Goal: Task Accomplishment & Management: Complete application form

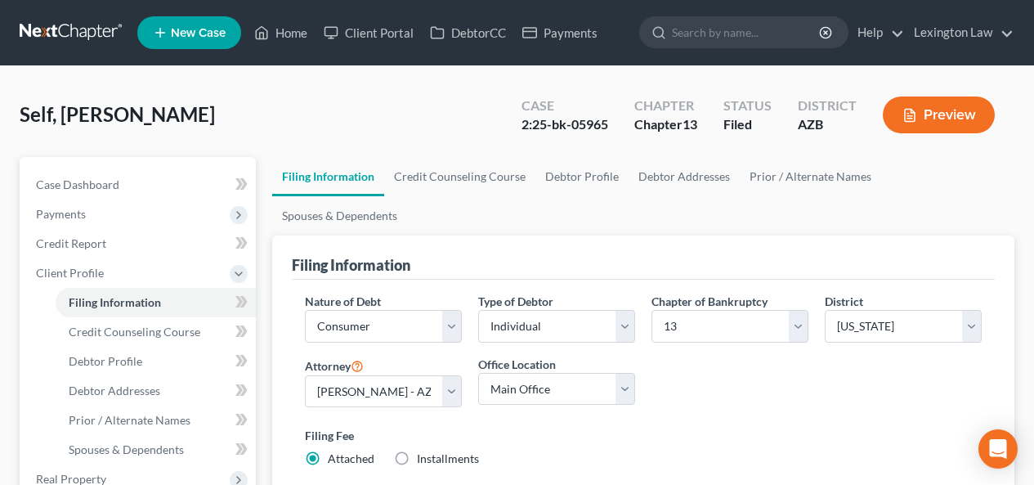
select select "1"
select select "0"
select select "3"
select select "4"
select select "0"
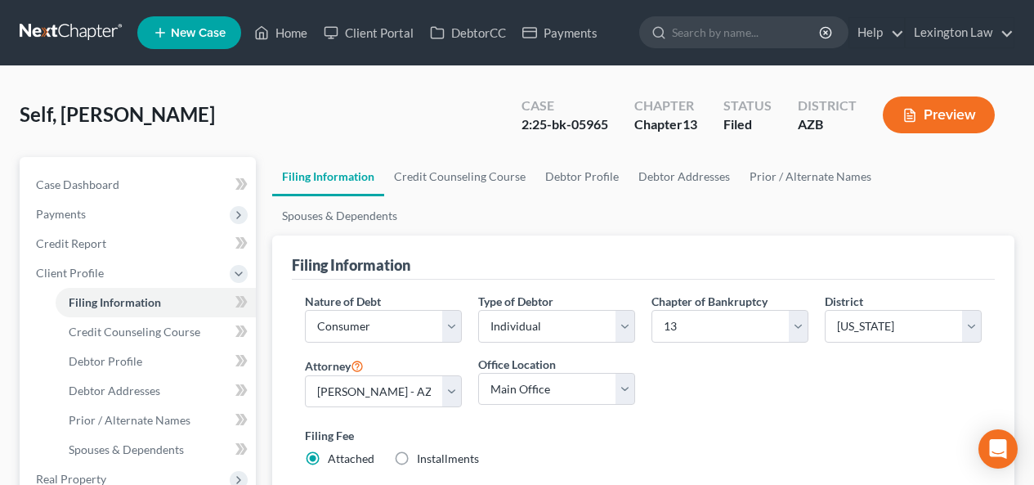
select select "26"
click at [284, 29] on link "Home" at bounding box center [280, 32] width 69 height 29
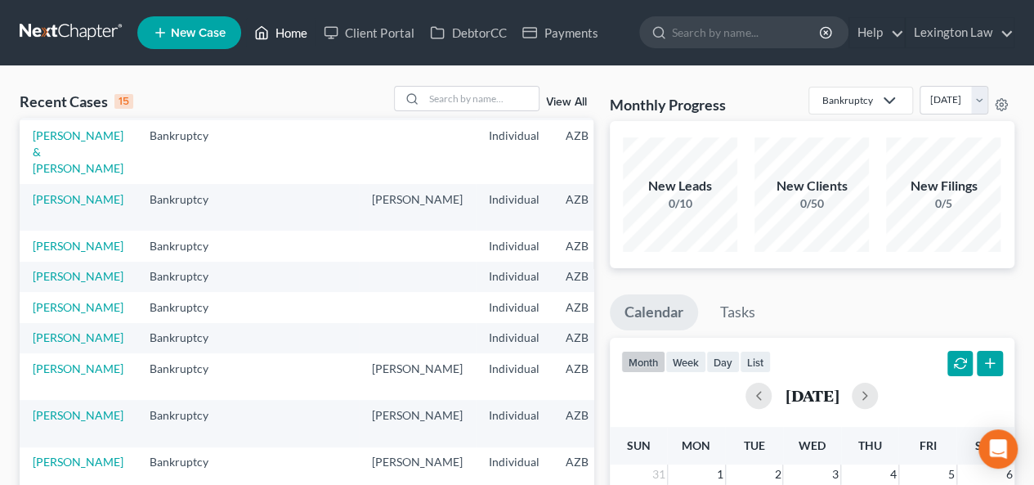
scroll to position [230, 0]
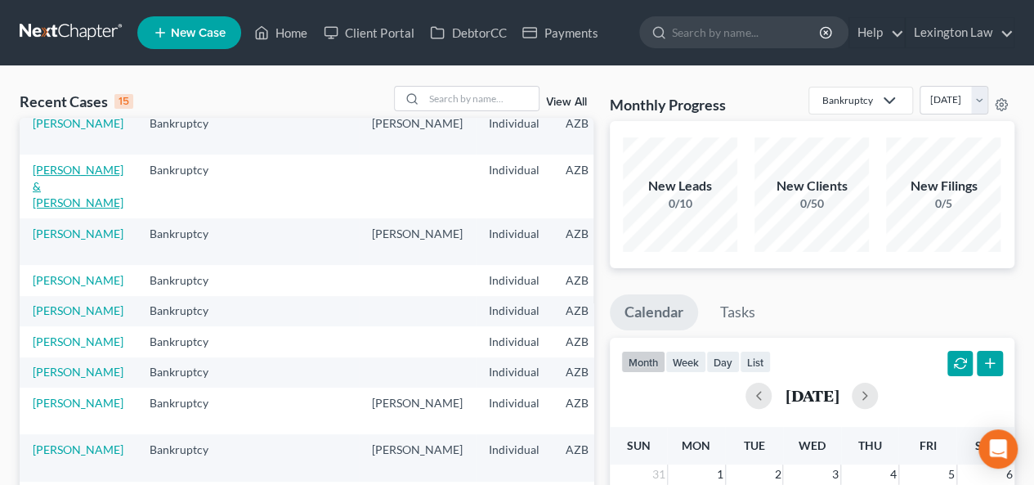
click at [41, 190] on link "[PERSON_NAME] & [PERSON_NAME]" at bounding box center [78, 186] width 91 height 47
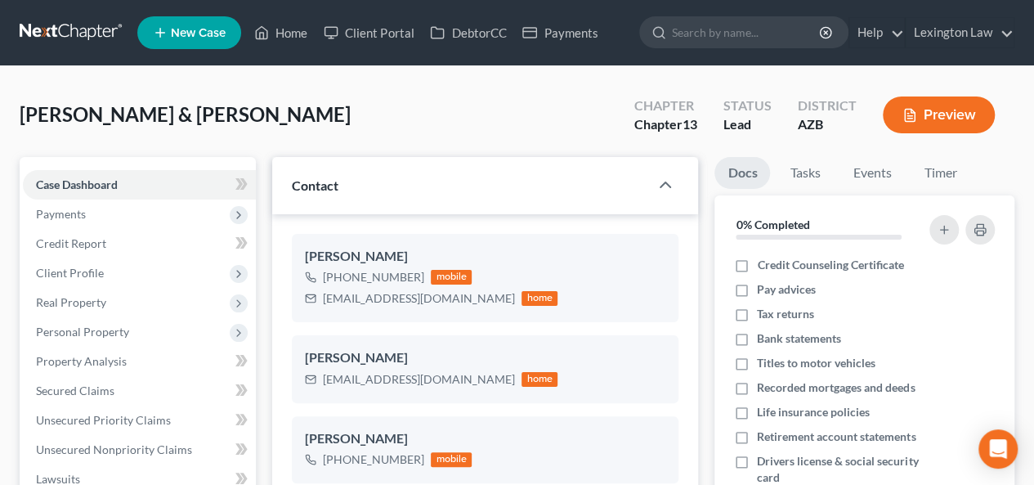
scroll to position [903, 0]
click at [371, 32] on link "Client Portal" at bounding box center [368, 32] width 106 height 29
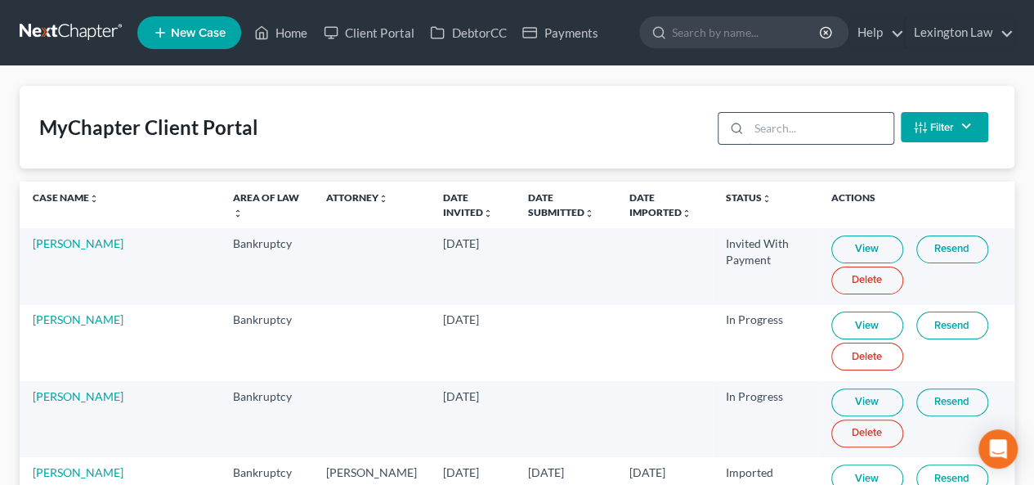
click at [846, 138] on input "search" at bounding box center [821, 128] width 145 height 31
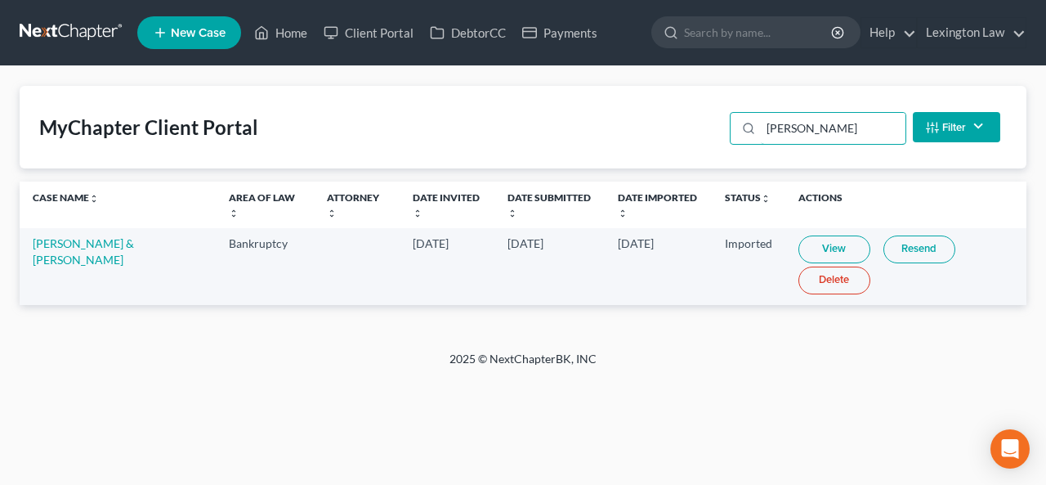
type input "[PERSON_NAME]"
click at [90, 246] on link "[PERSON_NAME] & [PERSON_NAME]" at bounding box center [83, 251] width 101 height 30
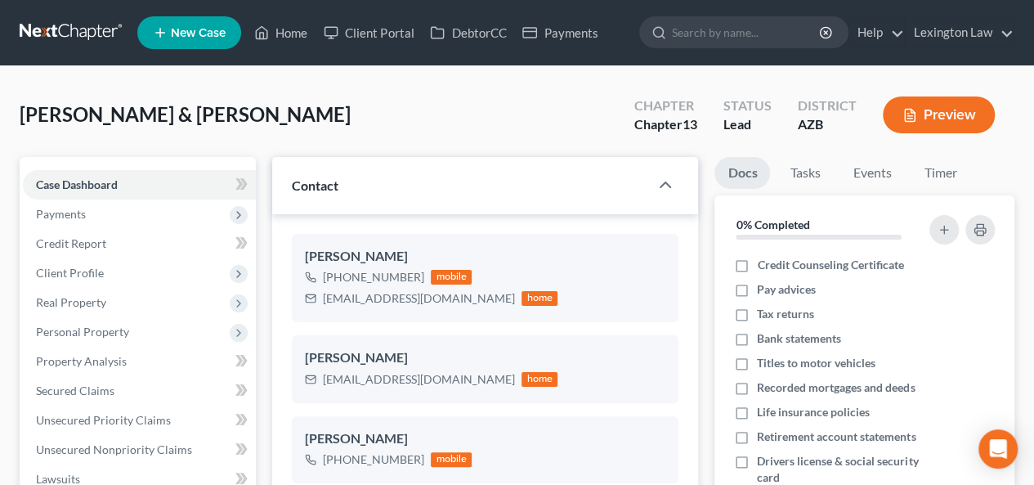
scroll to position [903, 0]
click at [96, 262] on span "Client Profile" at bounding box center [139, 272] width 233 height 29
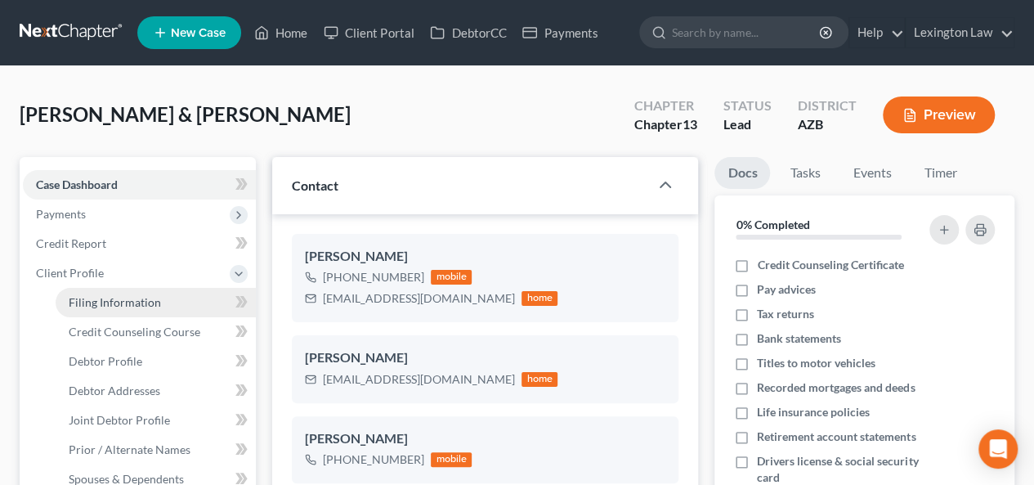
click at [118, 302] on span "Filing Information" at bounding box center [115, 302] width 92 height 14
select select "1"
select select "3"
select select "4"
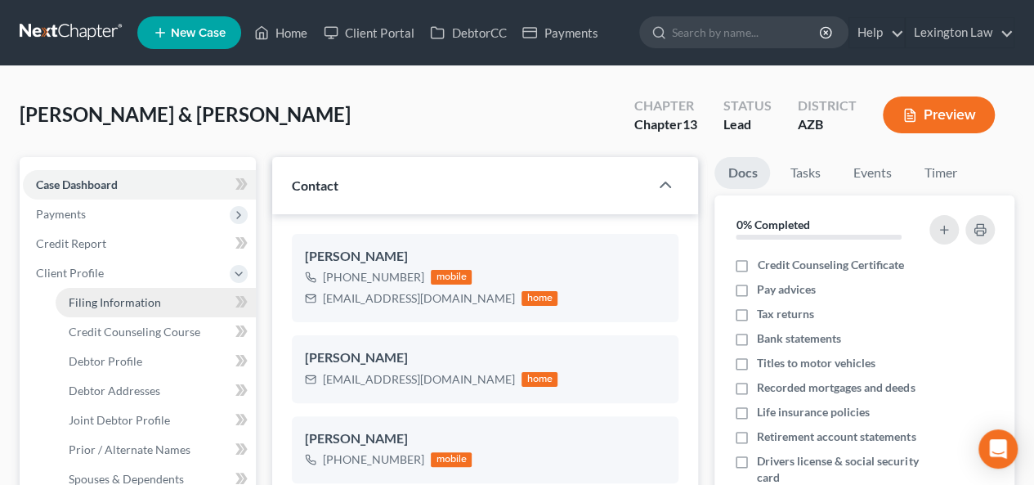
select select "3"
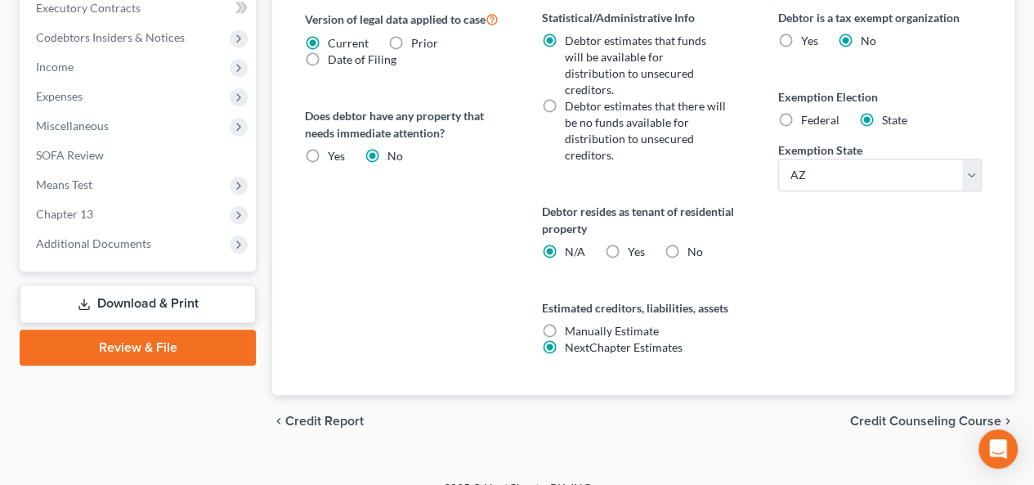
scroll to position [710, 0]
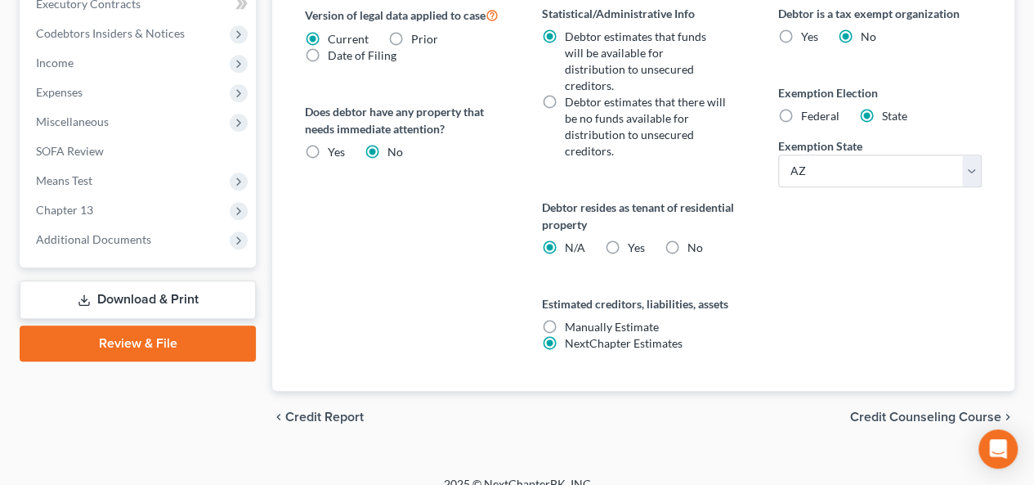
click at [953, 410] on span "Credit Counseling Course" at bounding box center [925, 416] width 151 height 13
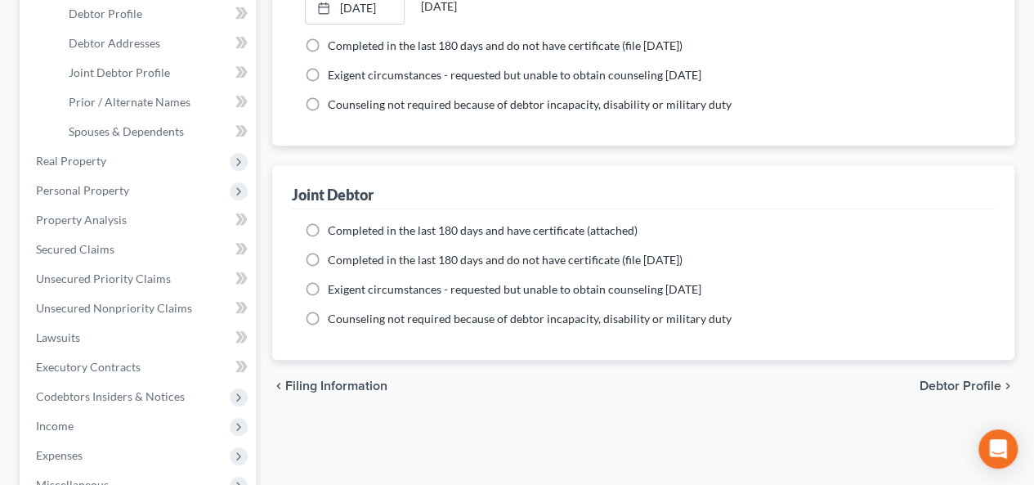
scroll to position [350, 0]
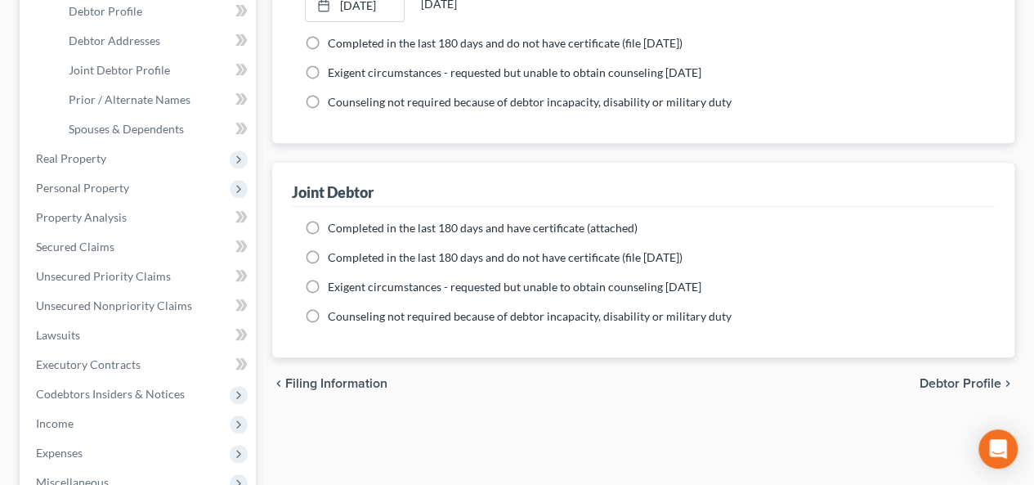
click at [328, 230] on label "Completed in the last 180 days and have certificate (attached)" at bounding box center [483, 228] width 310 height 16
click at [334, 230] on input "Completed in the last 180 days and have certificate (attached)" at bounding box center [339, 225] width 11 height 11
radio input "true"
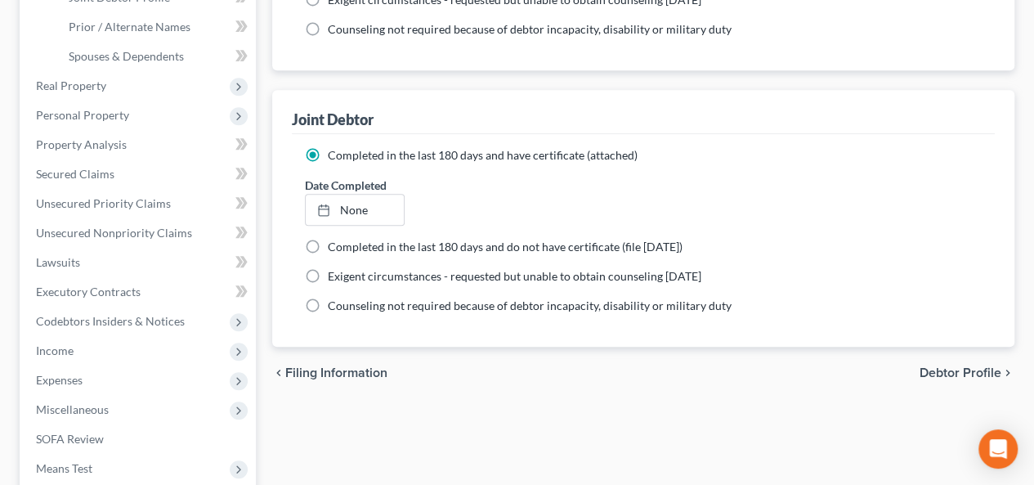
scroll to position [424, 0]
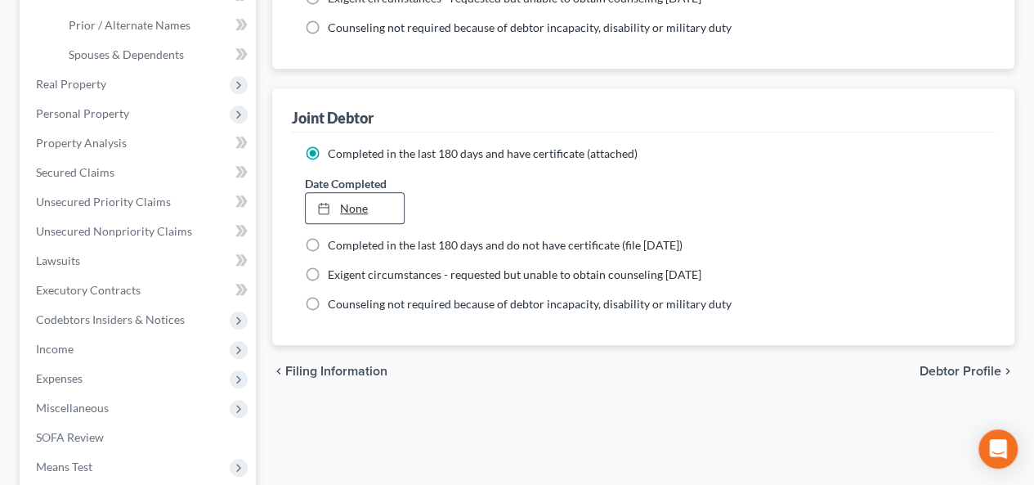
click at [376, 205] on link "None" at bounding box center [354, 208] width 97 height 31
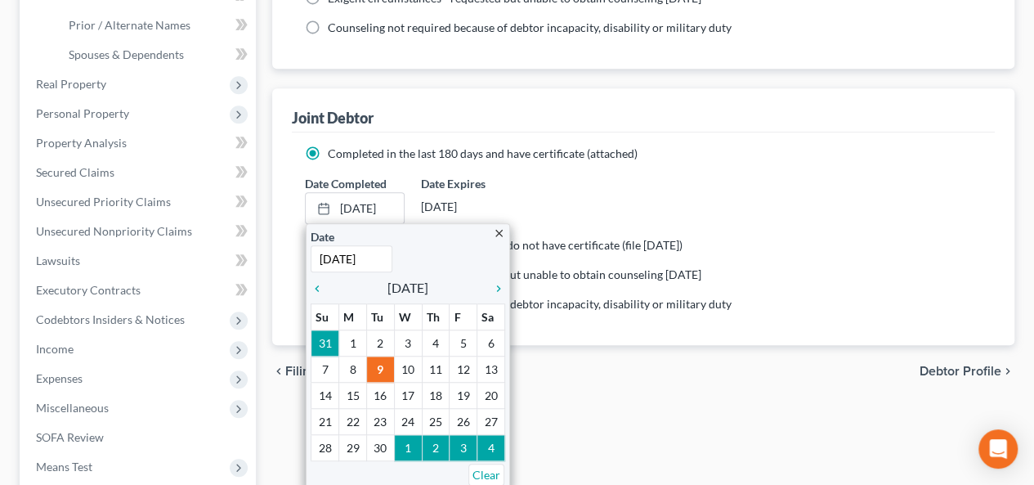
type input "[DATE]"
click at [657, 196] on div "Date Completed [DATE] close Date [DATE] Time 12:00 AM chevron_left [DATE] chevr…" at bounding box center [643, 200] width 693 height 50
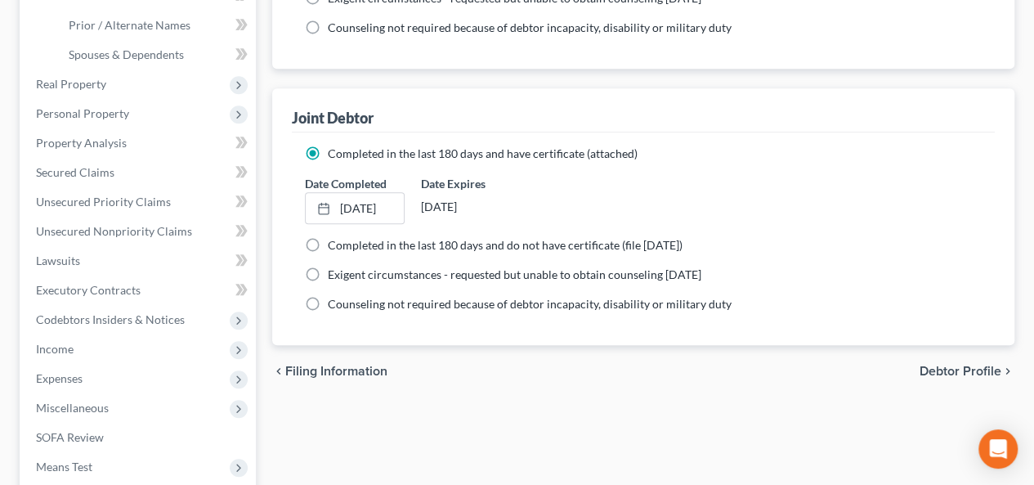
click at [956, 367] on span "Debtor Profile" at bounding box center [960, 371] width 82 height 13
select select "1"
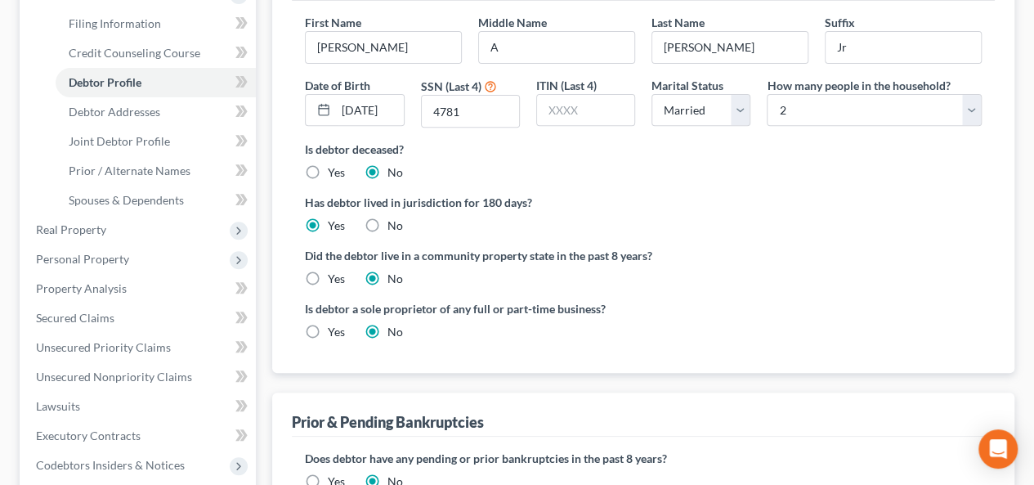
scroll to position [294, 0]
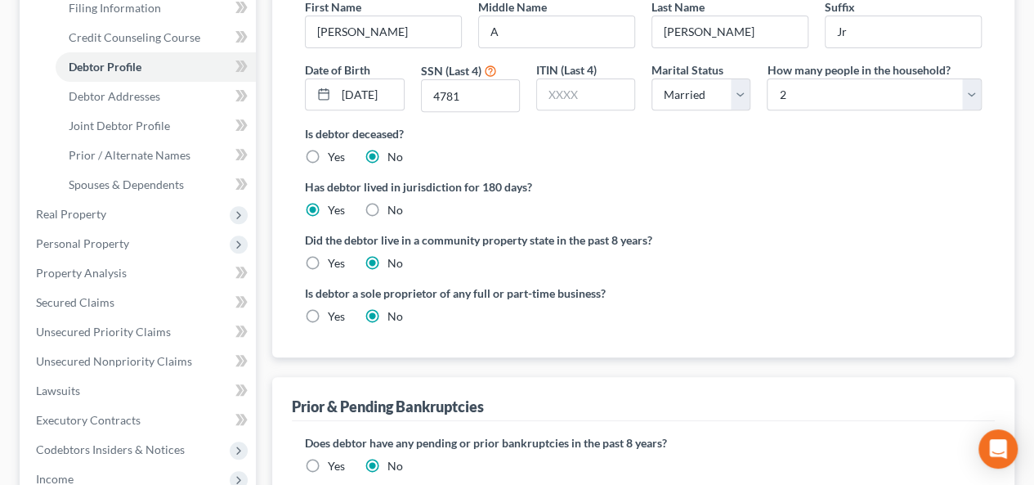
click at [328, 260] on label "Yes" at bounding box center [336, 263] width 17 height 16
click at [334, 260] on input "Yes" at bounding box center [339, 260] width 11 height 11
radio input "true"
radio input "false"
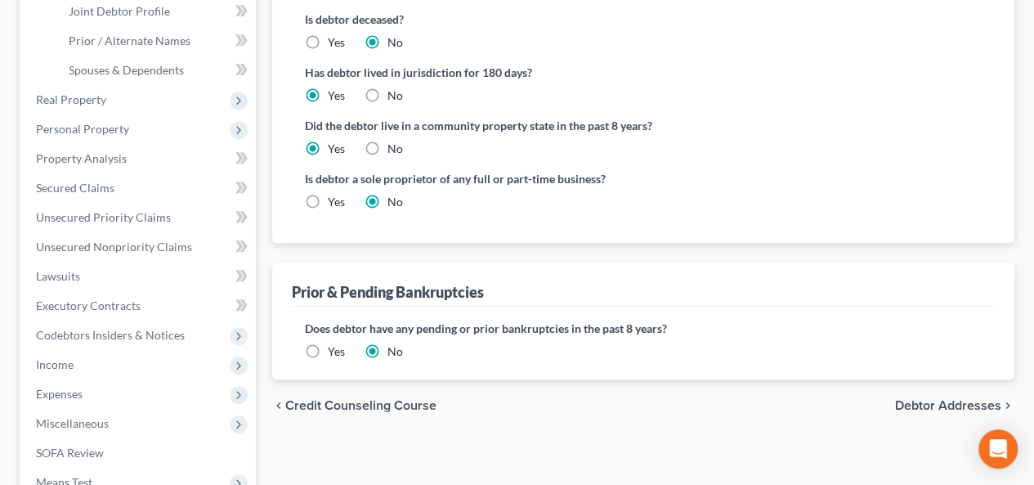
scroll to position [425, 0]
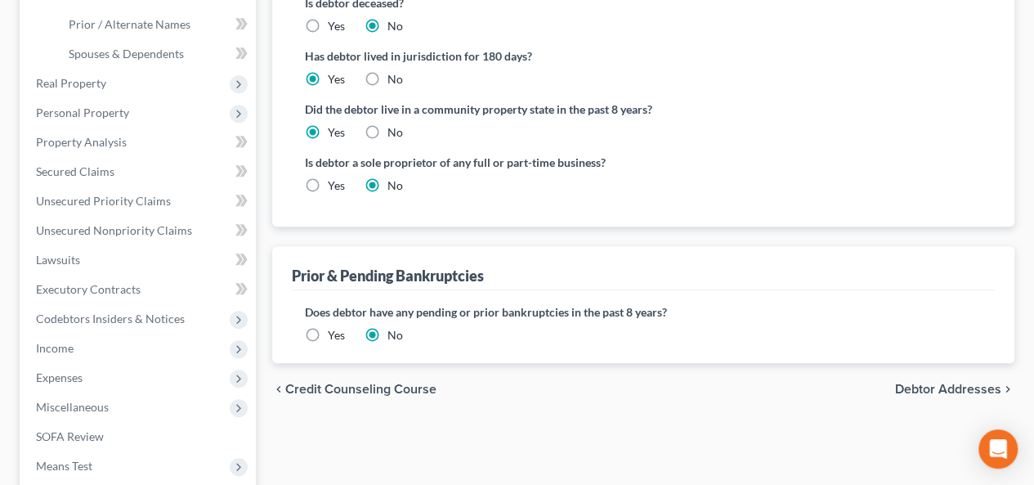
click at [927, 391] on span "Debtor Addresses" at bounding box center [948, 389] width 106 height 13
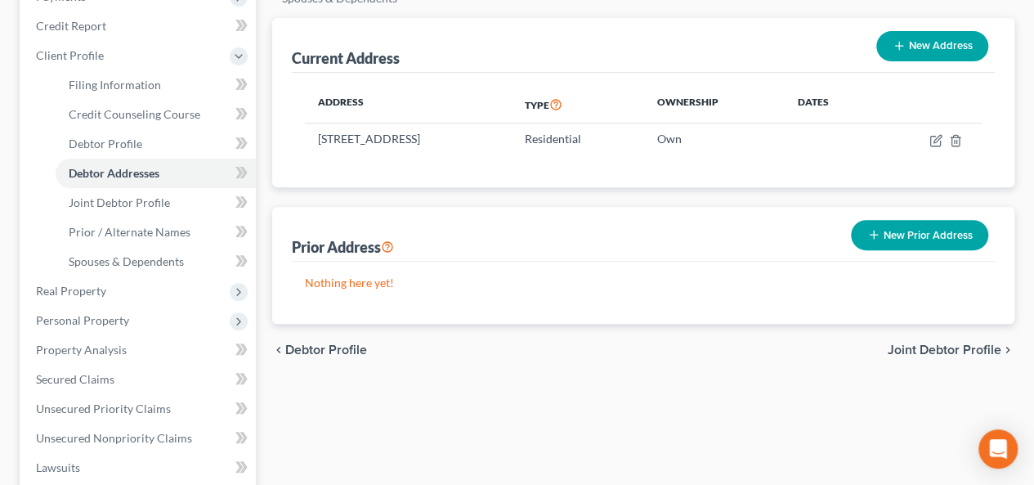
scroll to position [224, 0]
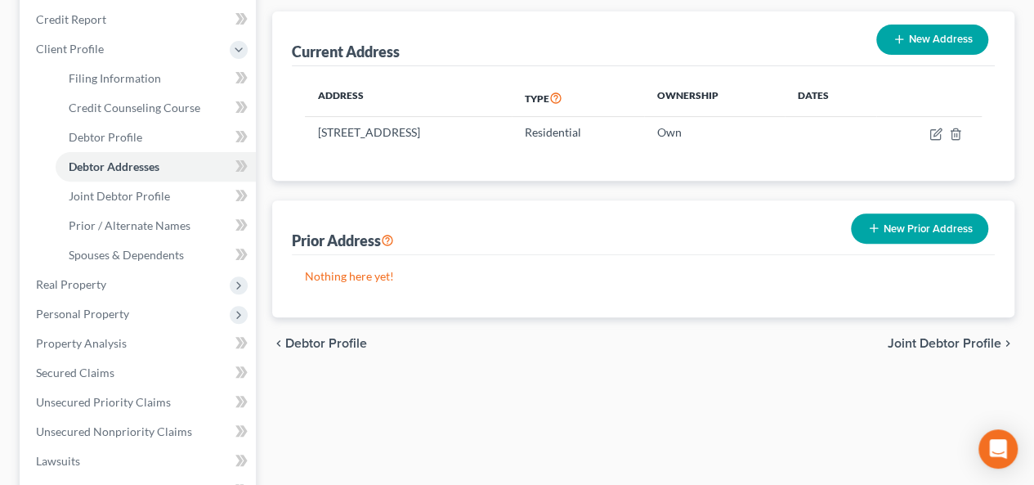
click at [942, 344] on span "Joint Debtor Profile" at bounding box center [945, 343] width 114 height 13
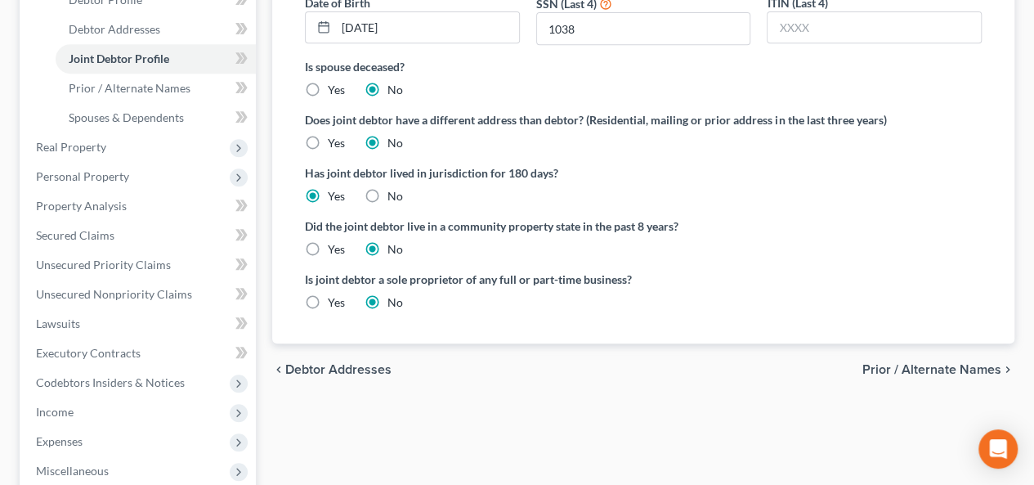
scroll to position [364, 0]
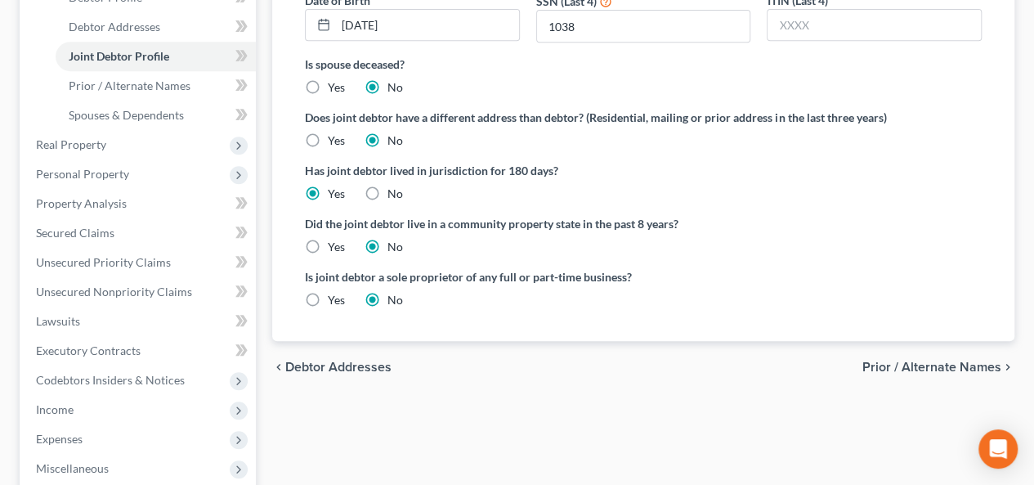
click at [917, 369] on span "Prior / Alternate Names" at bounding box center [931, 366] width 139 height 13
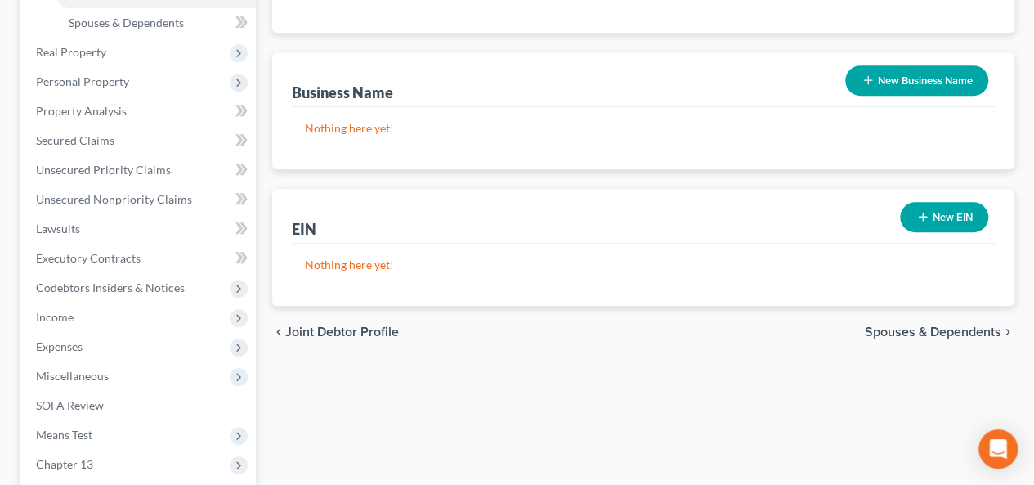
scroll to position [466, 0]
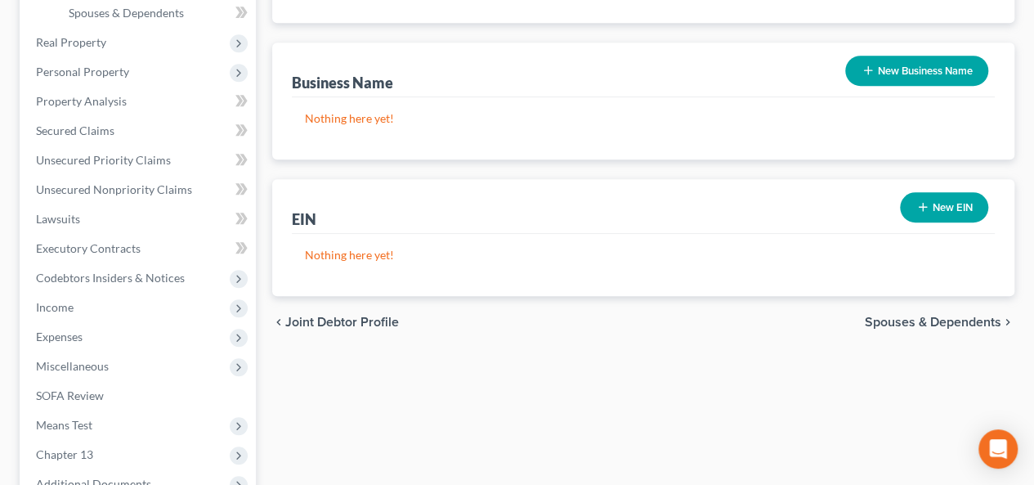
click at [928, 327] on span "Spouses & Dependents" at bounding box center [933, 321] width 136 height 13
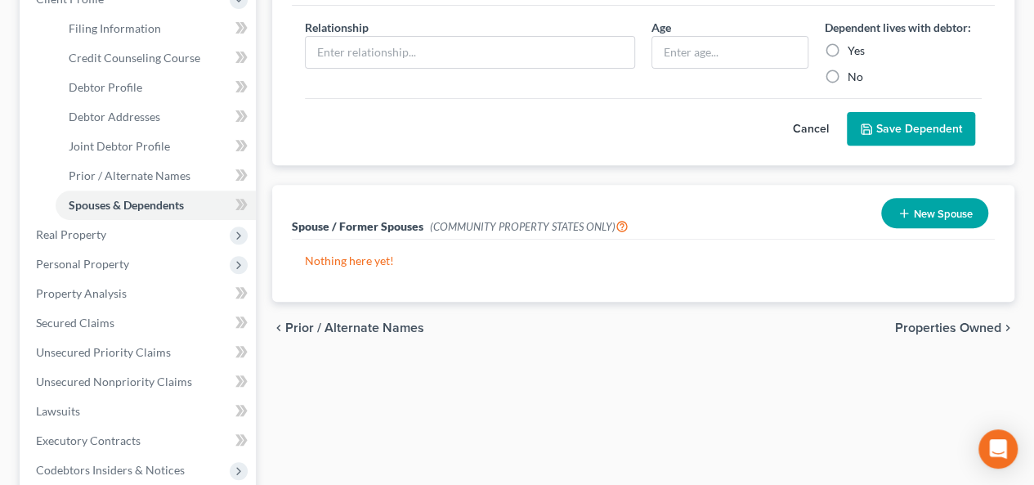
click at [926, 324] on span "Properties Owned" at bounding box center [948, 327] width 106 height 13
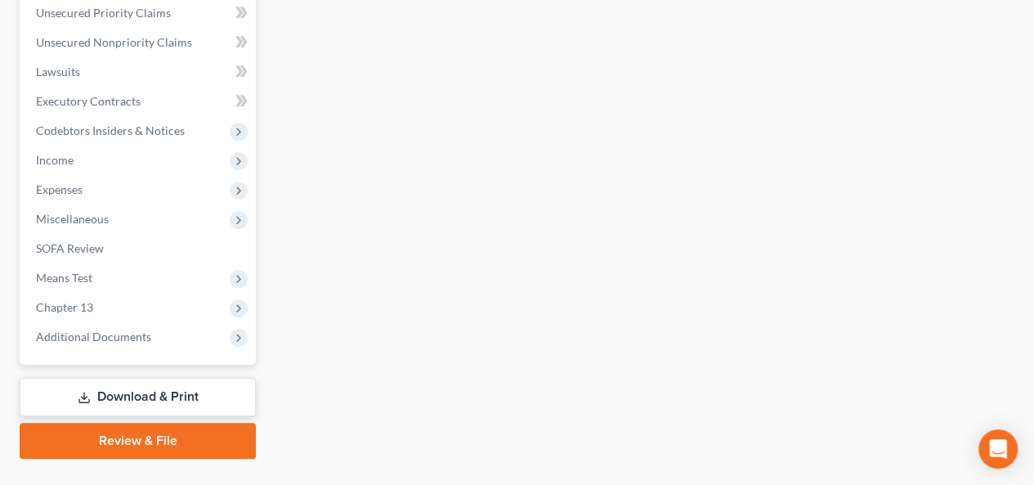
scroll to position [438, 0]
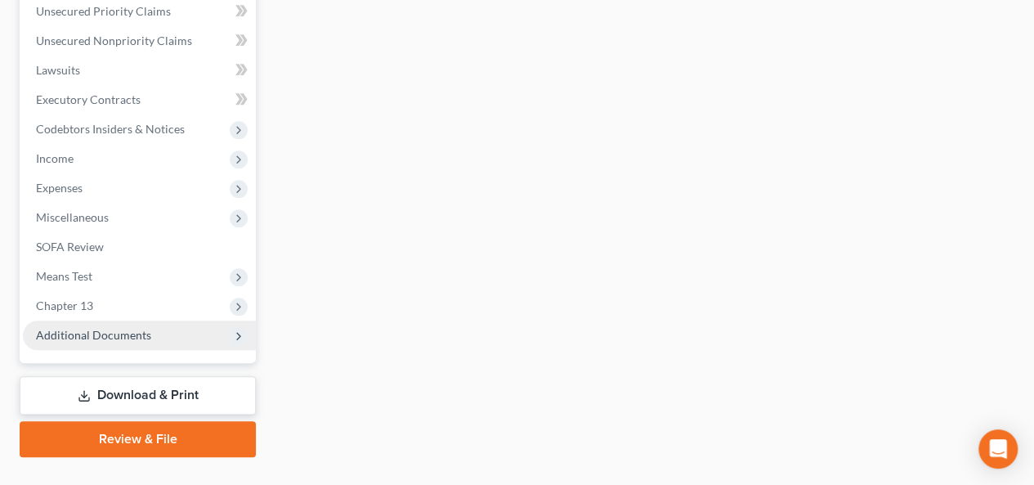
click at [154, 339] on span "Additional Documents" at bounding box center [139, 334] width 233 height 29
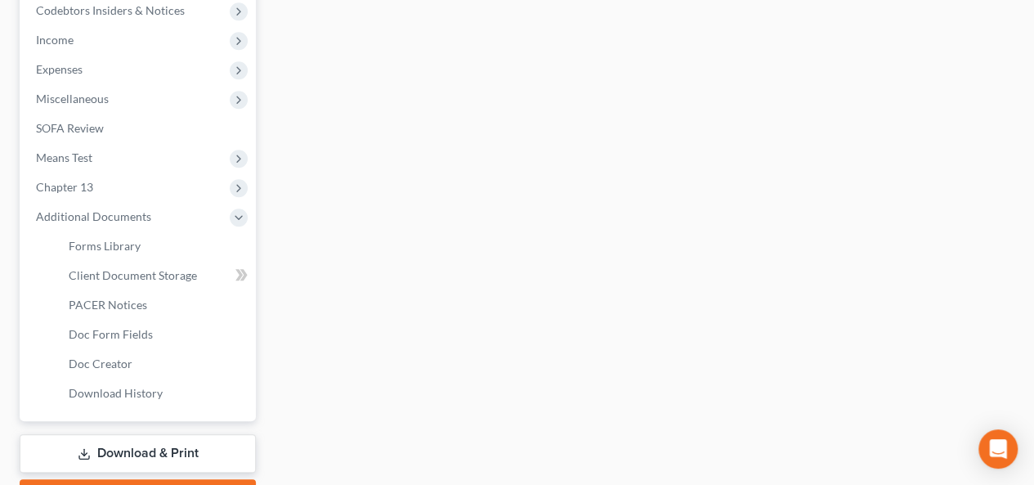
scroll to position [530, 0]
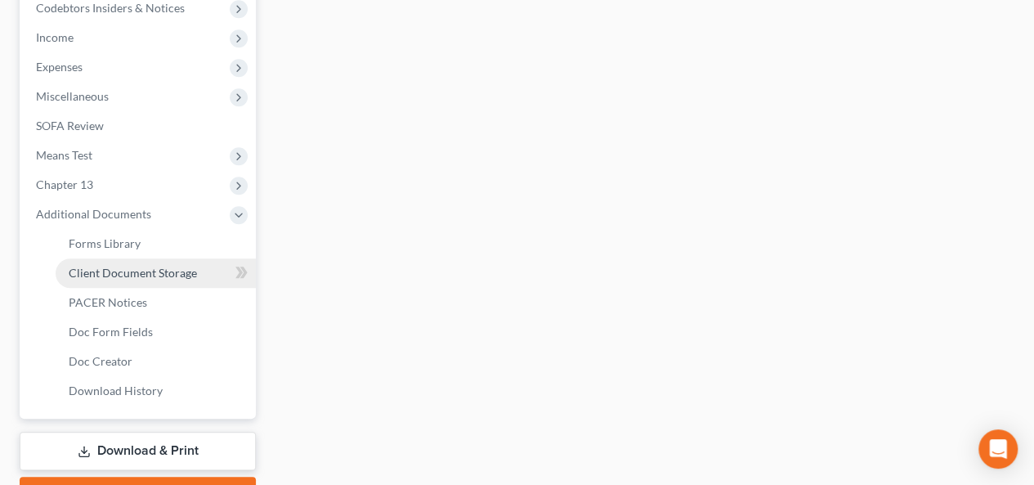
click at [149, 266] on span "Client Document Storage" at bounding box center [133, 273] width 128 height 14
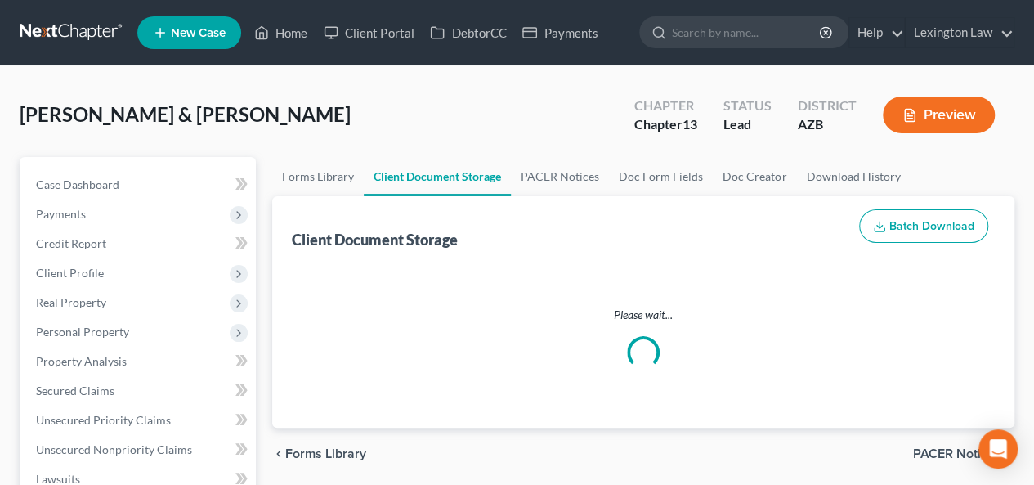
select select "14"
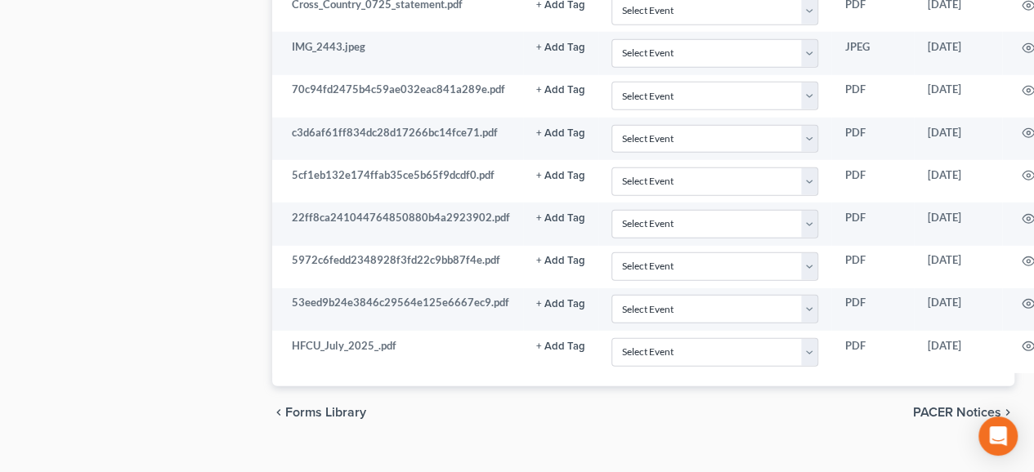
scroll to position [2270, 0]
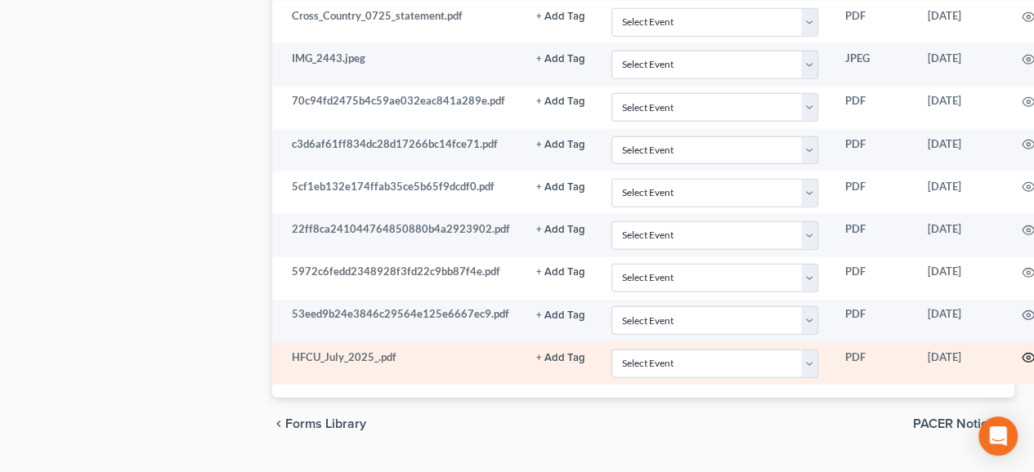
click at [1023, 351] on icon "button" at bounding box center [1028, 357] width 13 height 13
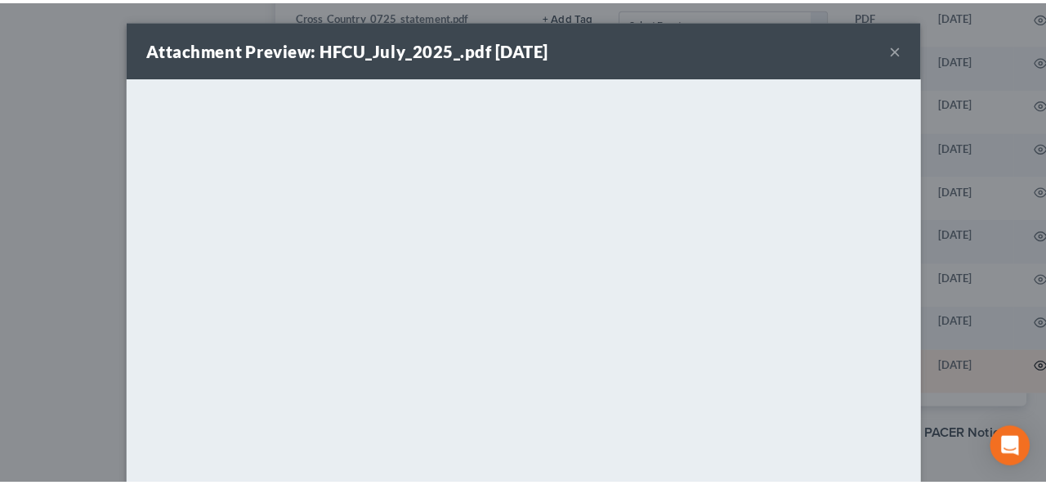
scroll to position [2270, 0]
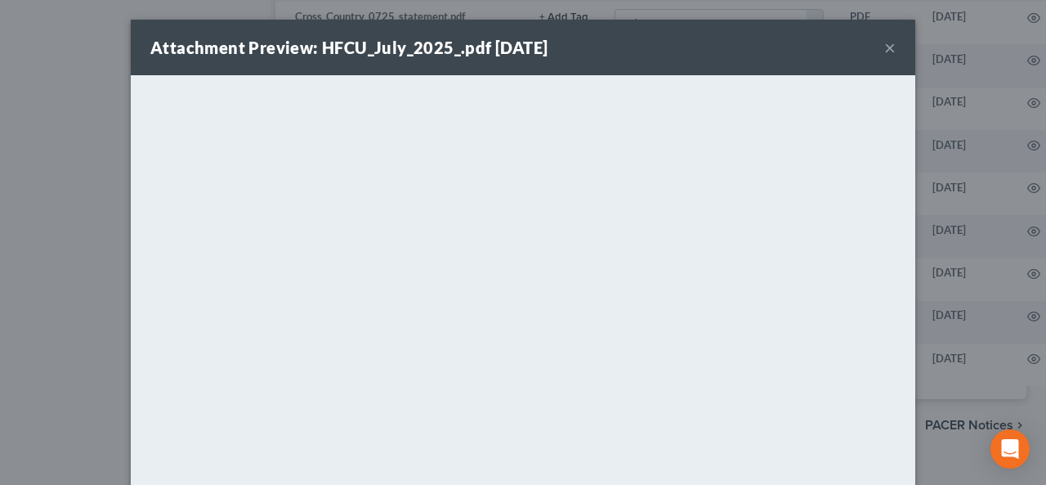
click at [893, 45] on div "Attachment Preview: HFCU_July_2025_.pdf [DATE] ×" at bounding box center [523, 48] width 785 height 56
click at [884, 45] on button "×" at bounding box center [889, 48] width 11 height 20
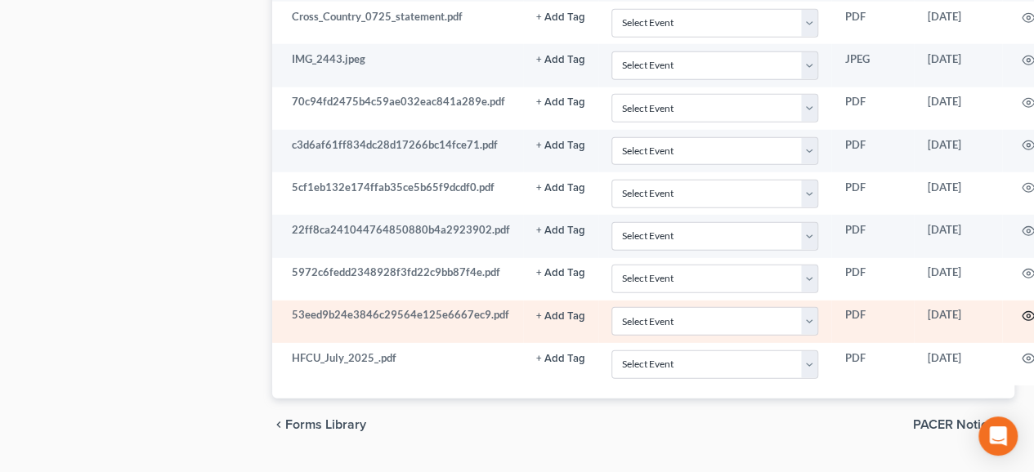
click at [1027, 315] on circle "button" at bounding box center [1028, 316] width 3 height 3
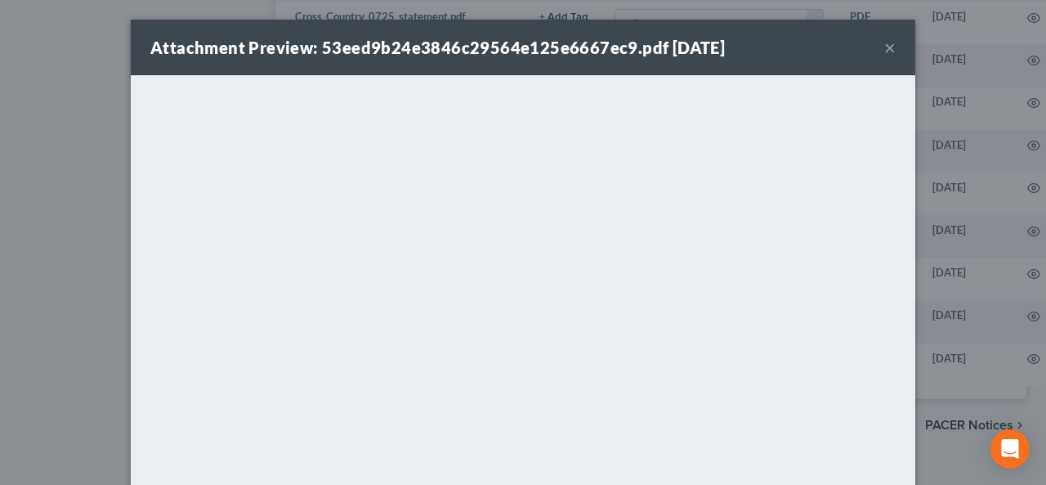
click at [884, 47] on button "×" at bounding box center [889, 48] width 11 height 20
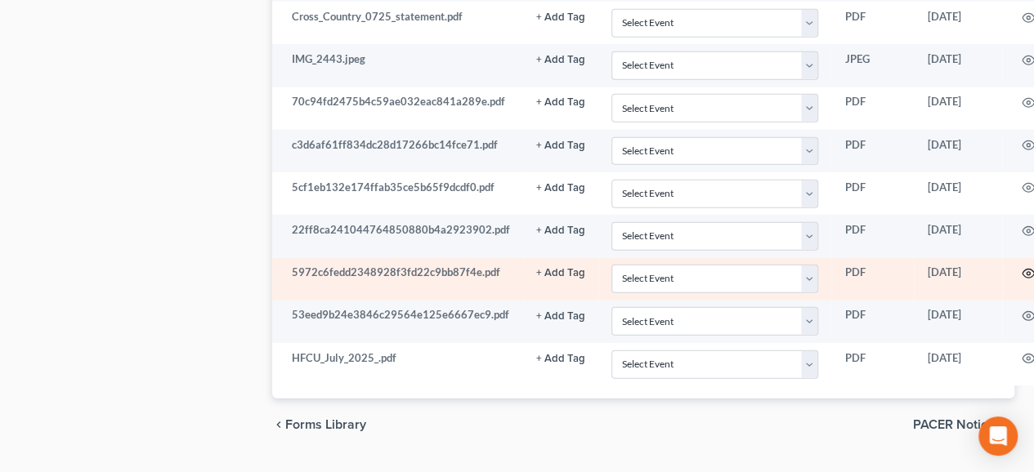
click at [1022, 267] on icon "button" at bounding box center [1028, 273] width 13 height 13
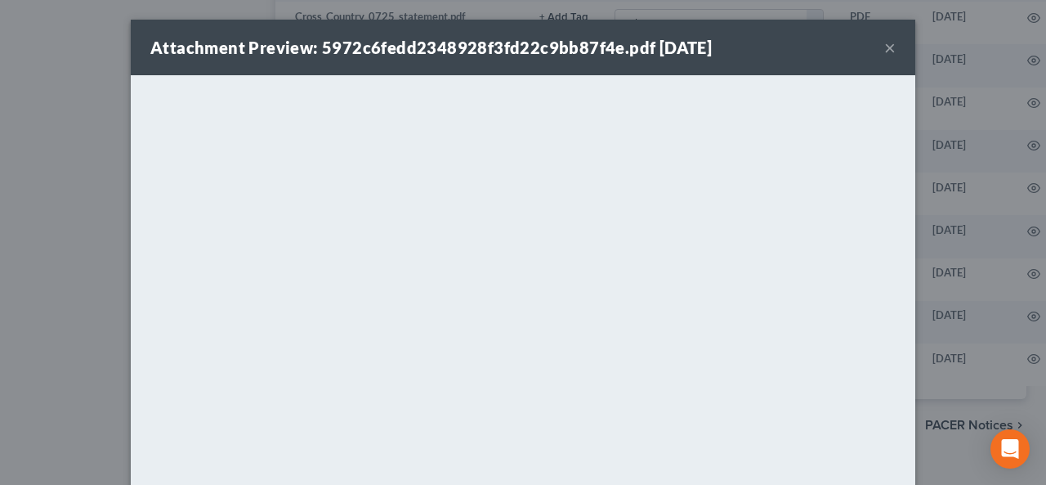
click at [884, 43] on button "×" at bounding box center [889, 48] width 11 height 20
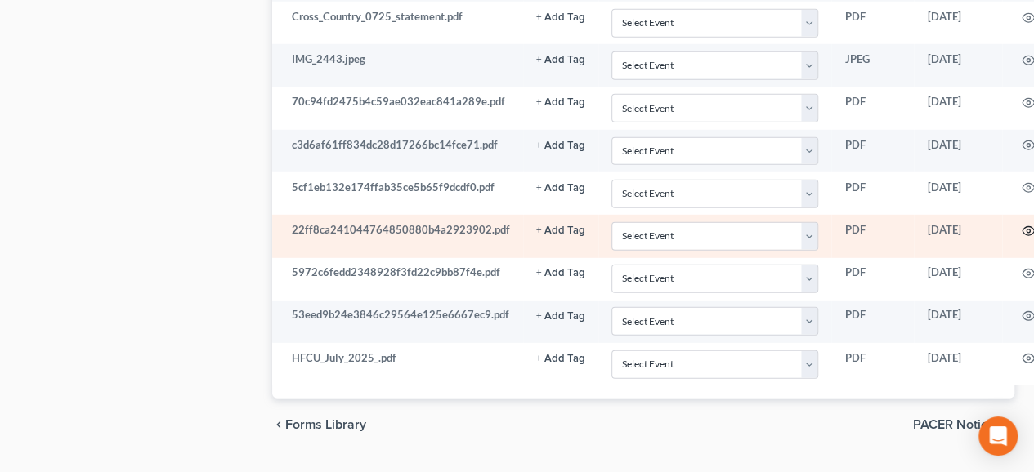
click at [1027, 225] on icon "button" at bounding box center [1028, 231] width 13 height 13
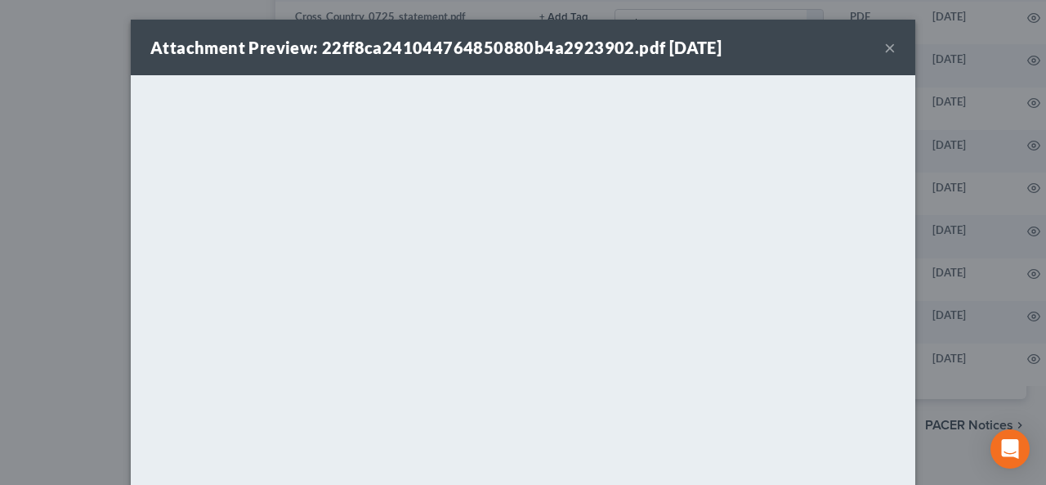
click at [884, 47] on button "×" at bounding box center [889, 48] width 11 height 20
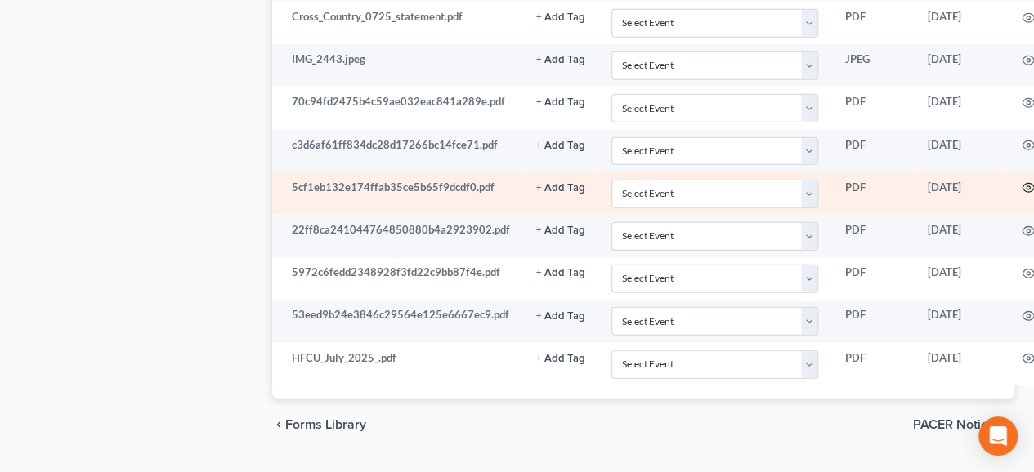
click at [1026, 181] on icon "button" at bounding box center [1028, 187] width 13 height 13
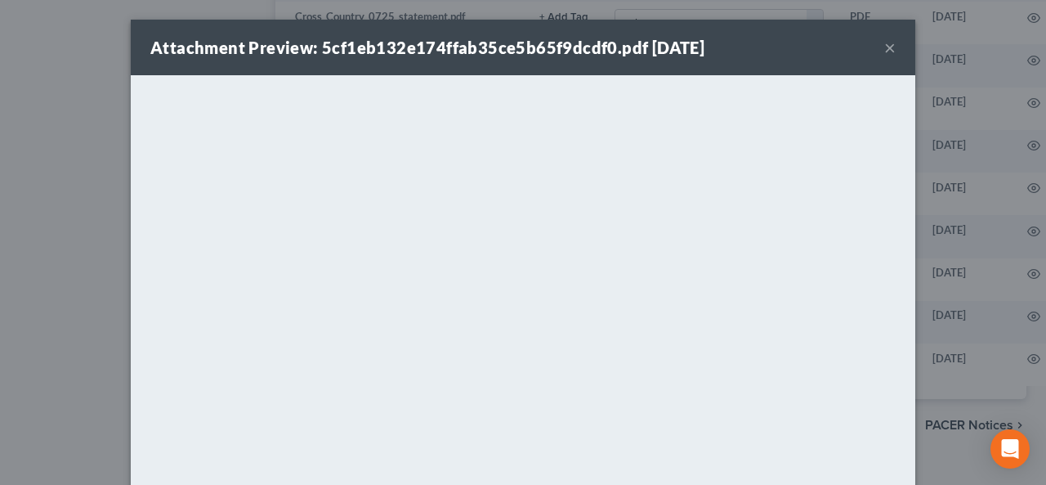
click at [888, 44] on button "×" at bounding box center [889, 48] width 11 height 20
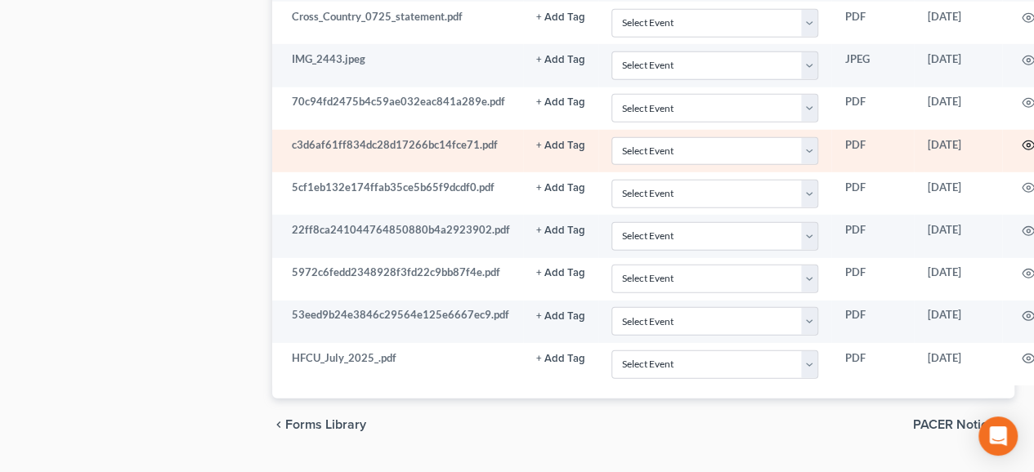
click at [1022, 139] on icon "button" at bounding box center [1028, 145] width 13 height 13
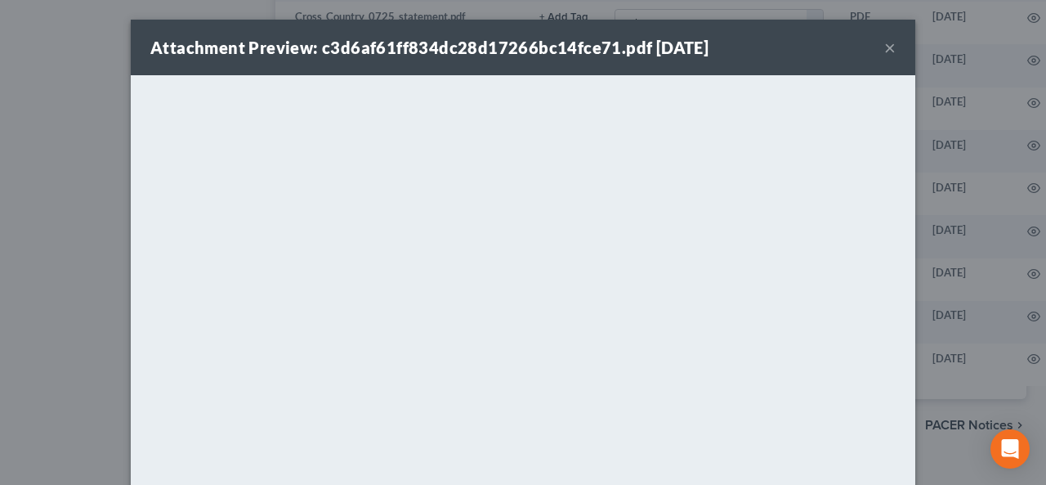
click at [886, 45] on button "×" at bounding box center [889, 48] width 11 height 20
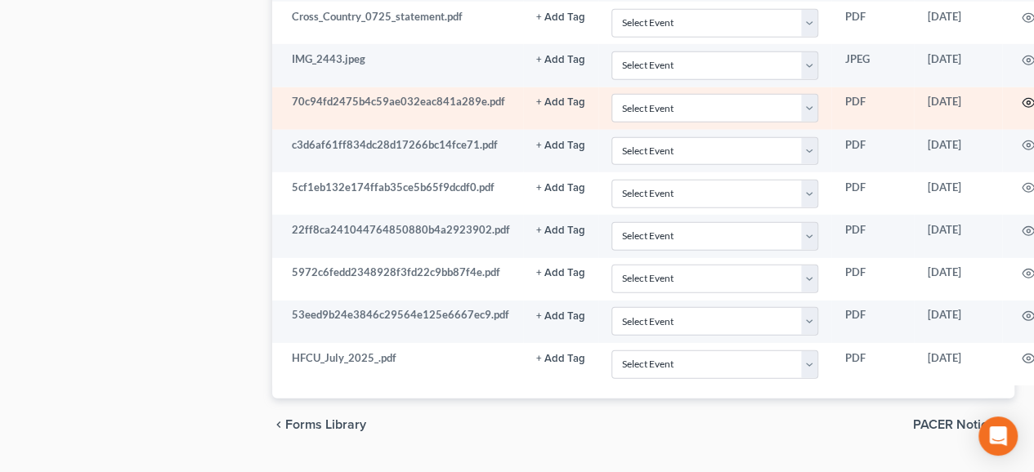
click at [1022, 96] on icon "button" at bounding box center [1028, 102] width 13 height 13
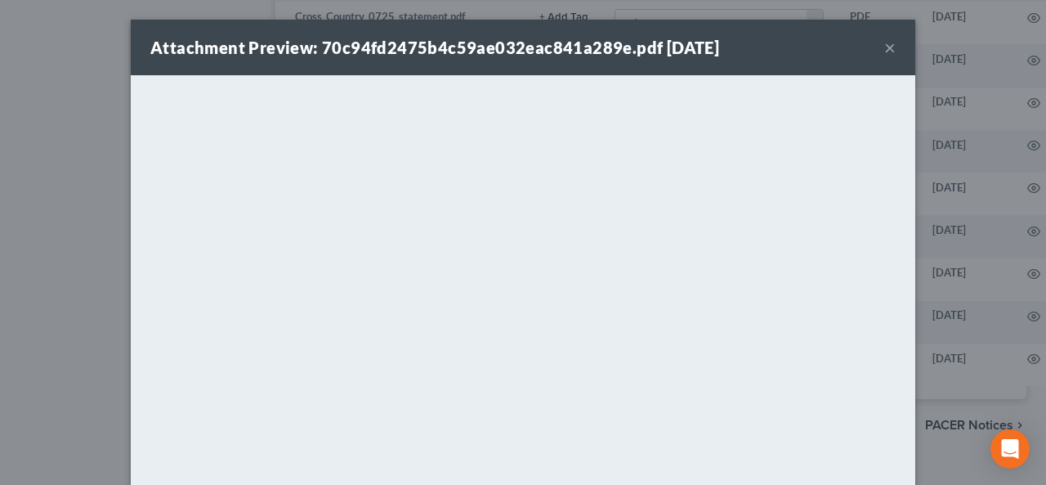
click at [884, 48] on button "×" at bounding box center [889, 48] width 11 height 20
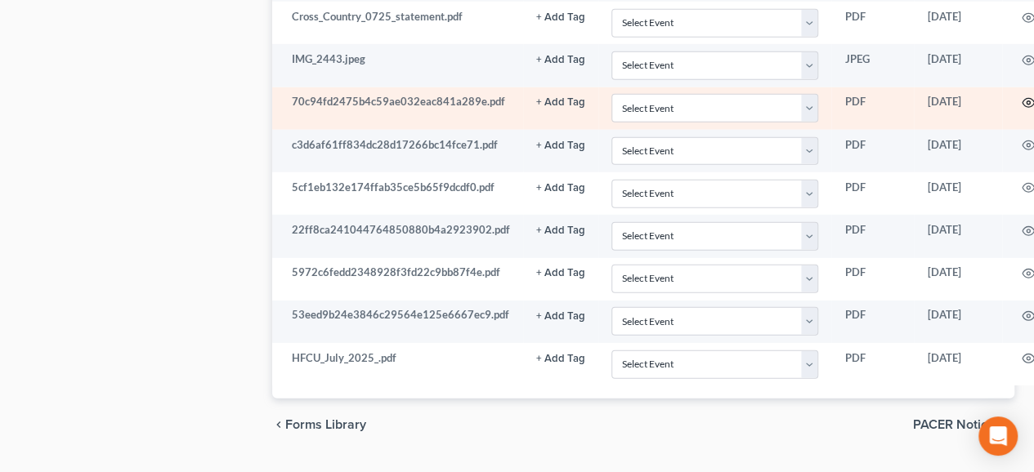
click at [1022, 96] on icon "button" at bounding box center [1028, 102] width 13 height 13
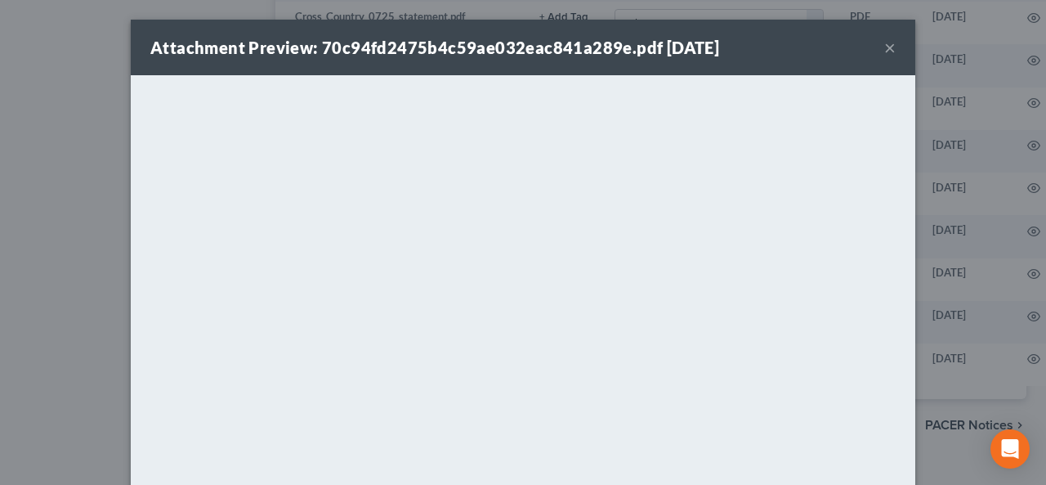
click at [887, 47] on button "×" at bounding box center [889, 48] width 11 height 20
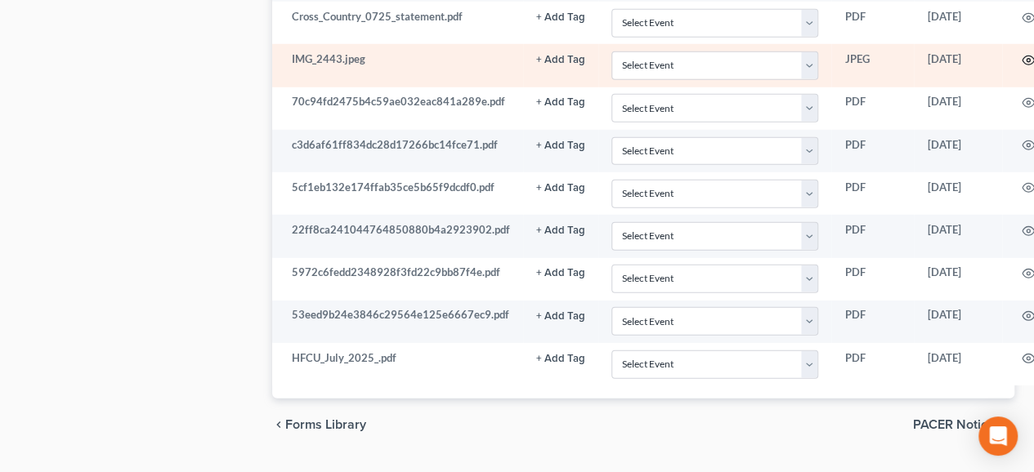
click at [1022, 54] on icon "button" at bounding box center [1028, 60] width 13 height 13
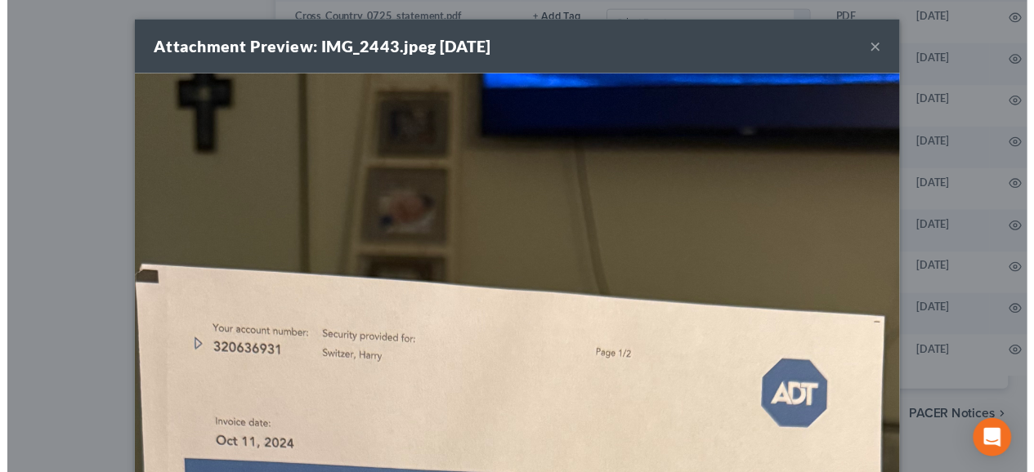
scroll to position [0, 0]
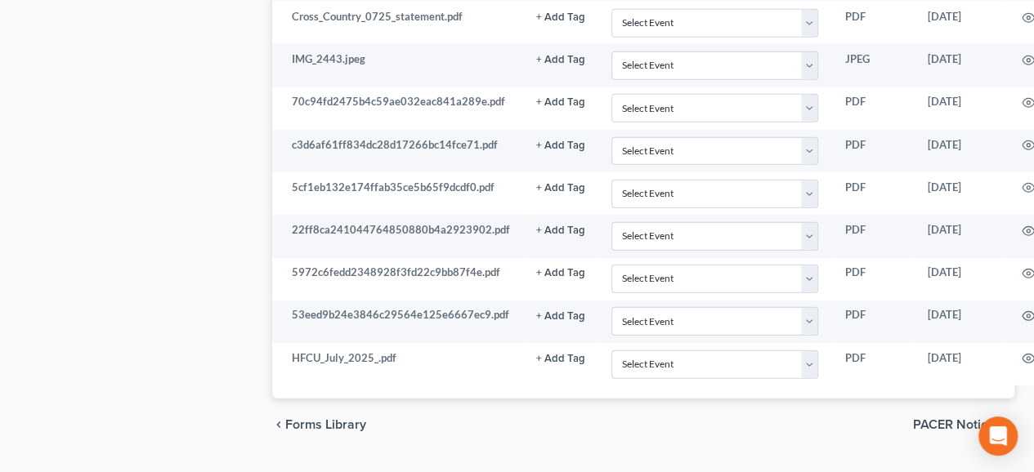
drag, startPoint x: 1036, startPoint y: 31, endPoint x: 1040, endPoint y: 79, distance: 48.3
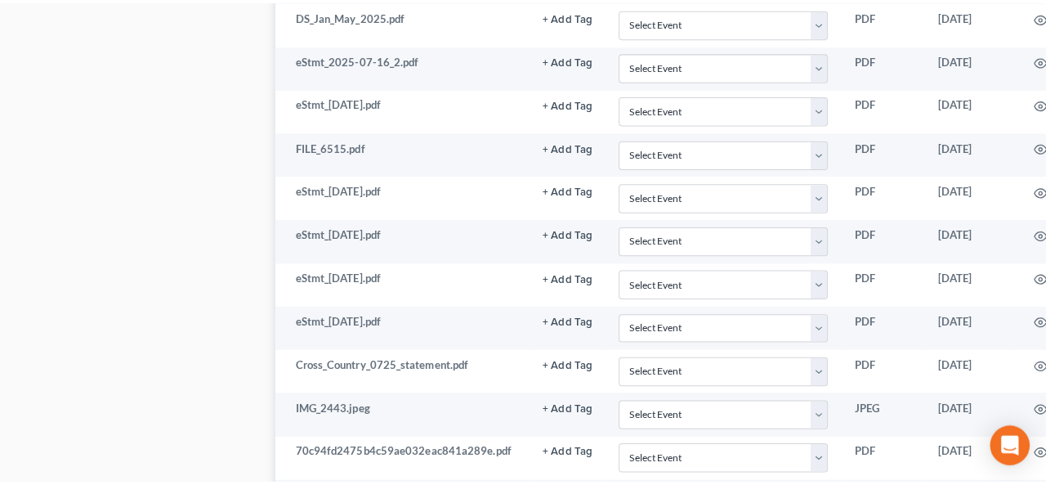
scroll to position [1926, 0]
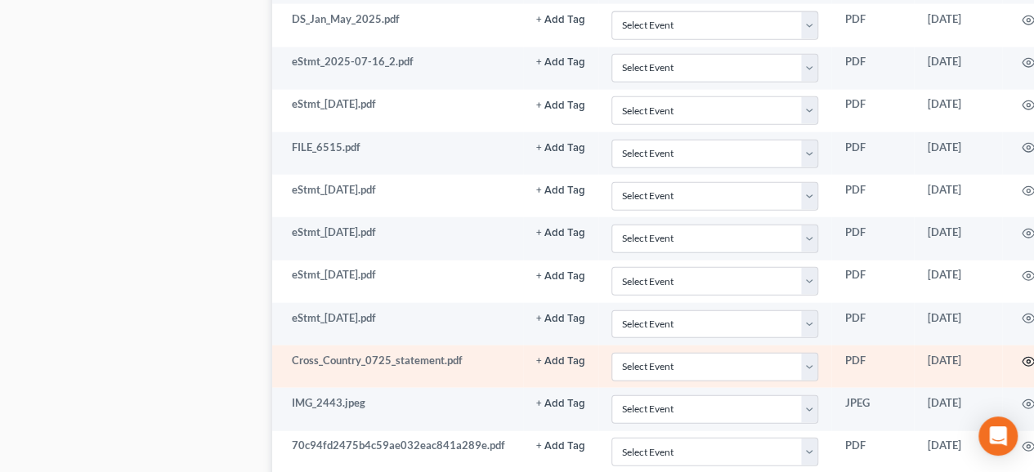
click at [1022, 356] on icon "button" at bounding box center [1028, 362] width 13 height 13
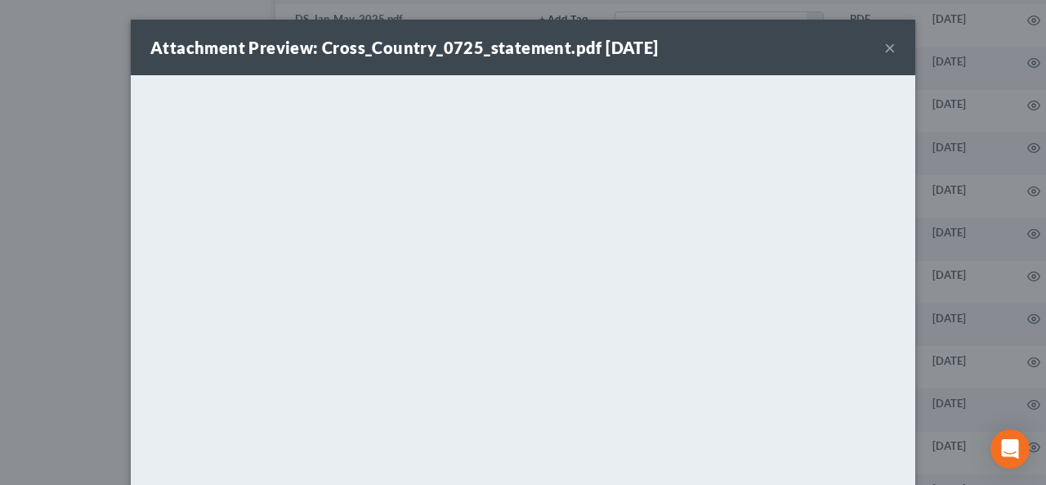
click at [884, 50] on button "×" at bounding box center [889, 48] width 11 height 20
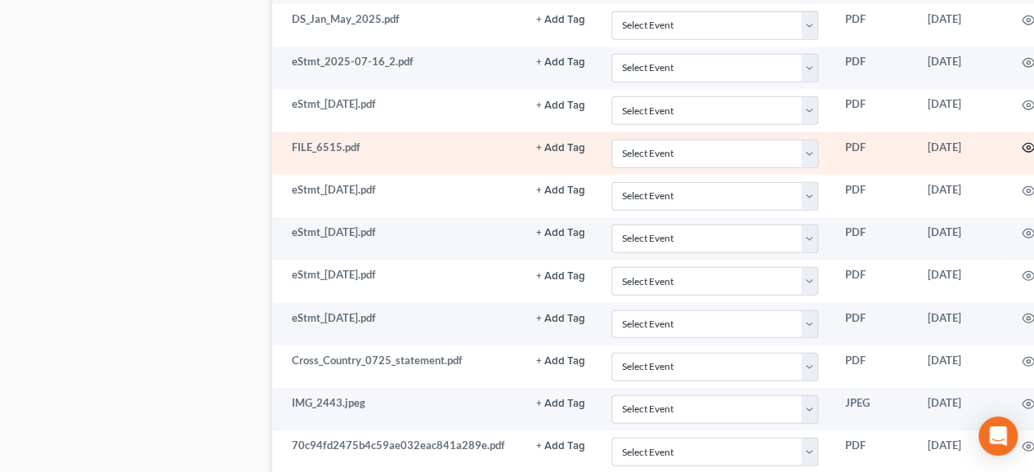
click at [1022, 141] on icon "button" at bounding box center [1028, 147] width 13 height 13
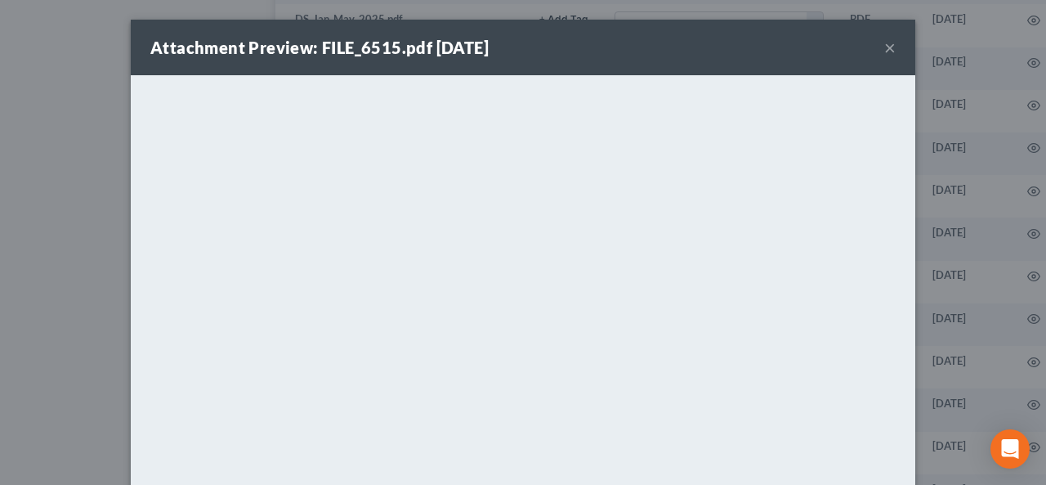
click at [884, 52] on button "×" at bounding box center [889, 48] width 11 height 20
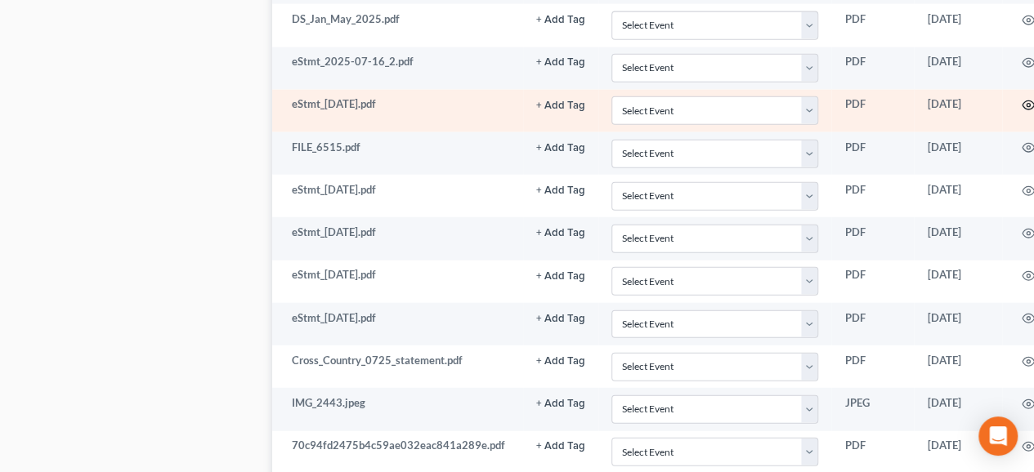
click at [1022, 99] on icon "button" at bounding box center [1028, 105] width 13 height 13
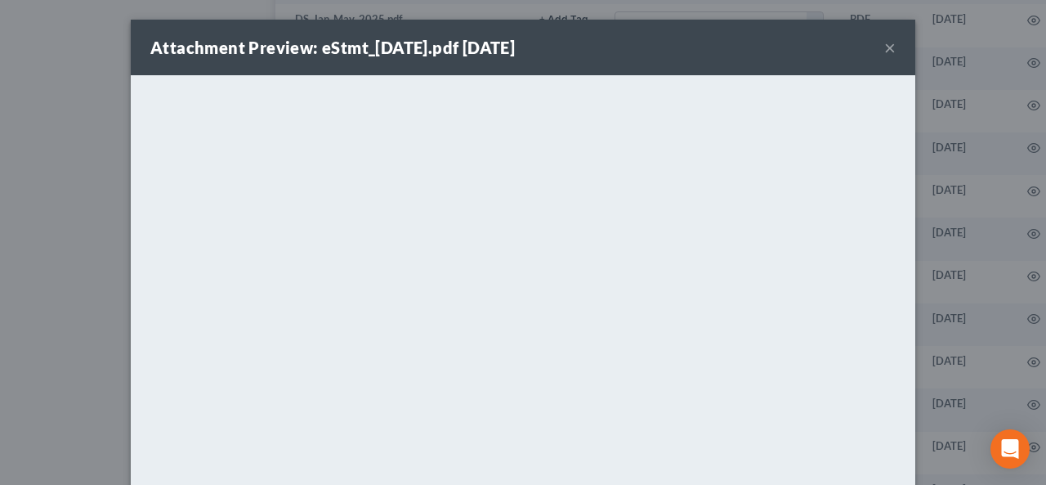
click at [884, 51] on button "×" at bounding box center [889, 48] width 11 height 20
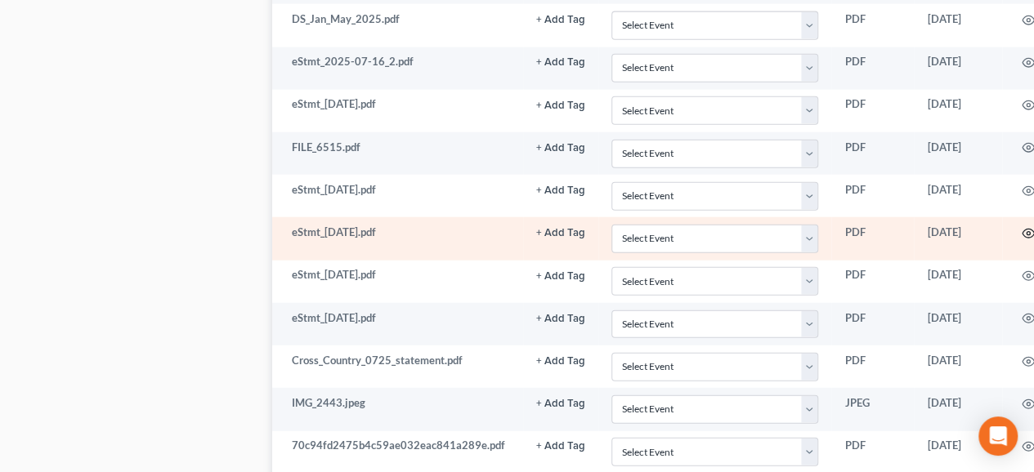
click at [1022, 227] on icon "button" at bounding box center [1028, 233] width 13 height 13
